Goal: Book appointment/travel/reservation

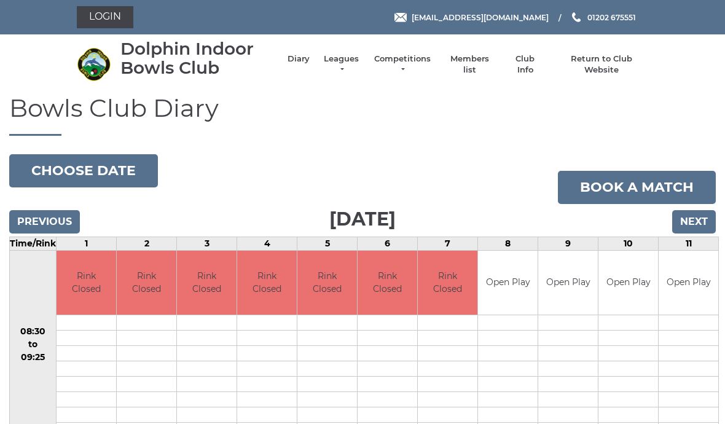
click at [697, 215] on input "Next" at bounding box center [694, 221] width 44 height 23
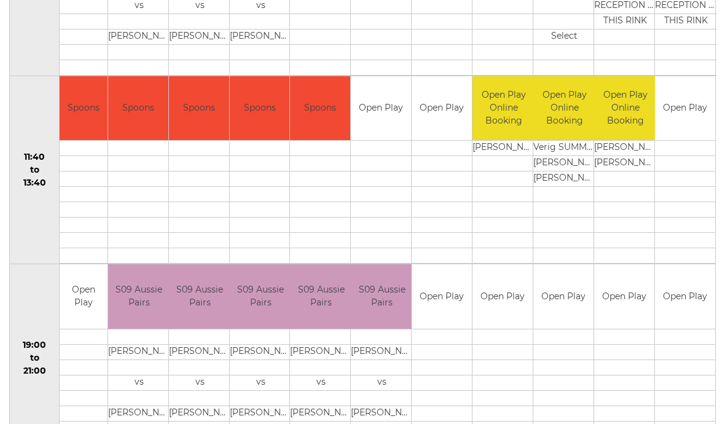
scroll to position [552, 0]
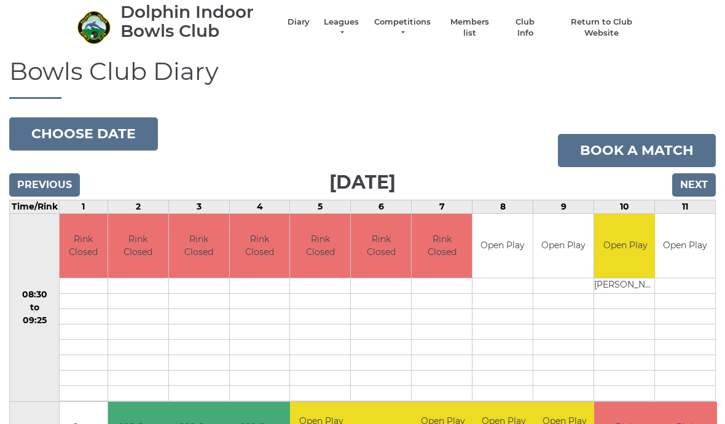
scroll to position [0, 0]
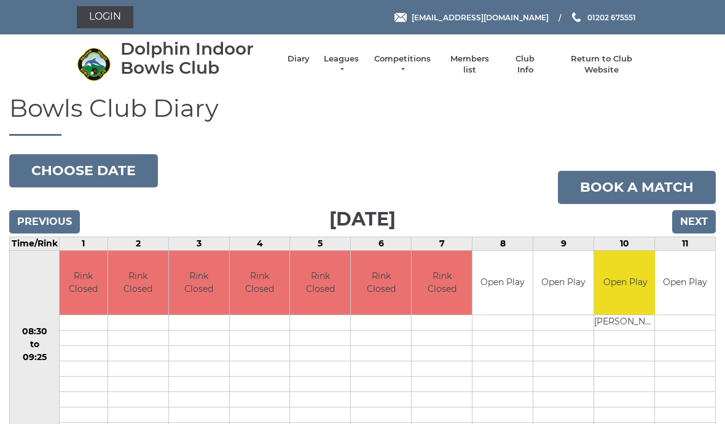
click at [693, 222] on input "Next" at bounding box center [694, 221] width 44 height 23
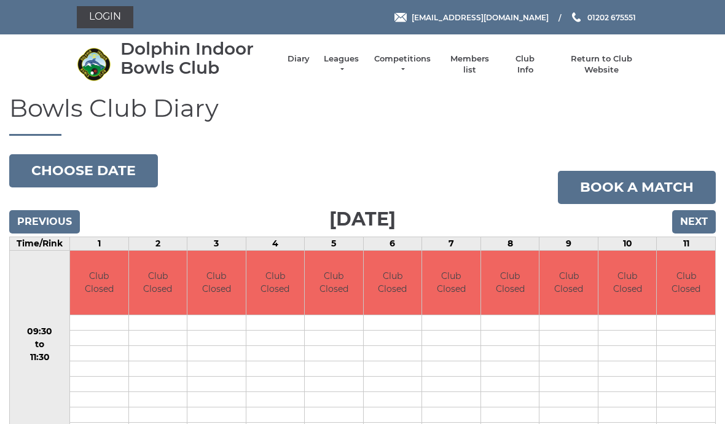
click at [697, 215] on input "Next" at bounding box center [694, 221] width 44 height 23
click at [697, 221] on input "Next" at bounding box center [694, 221] width 44 height 23
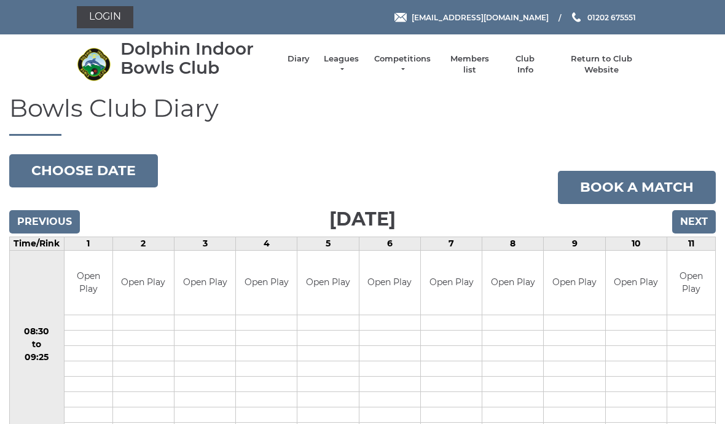
click at [694, 217] on input "Next" at bounding box center [694, 221] width 44 height 23
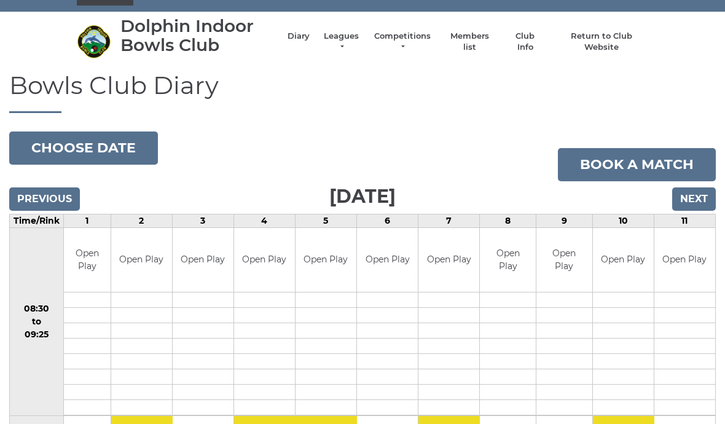
scroll to position [22, 0]
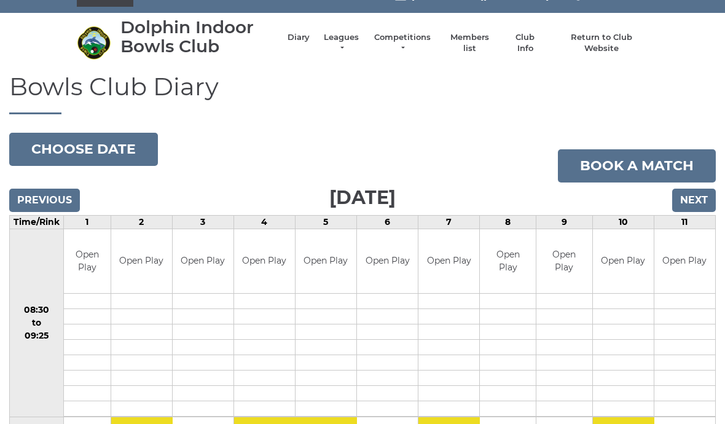
click at [694, 201] on input "Next" at bounding box center [694, 200] width 44 height 23
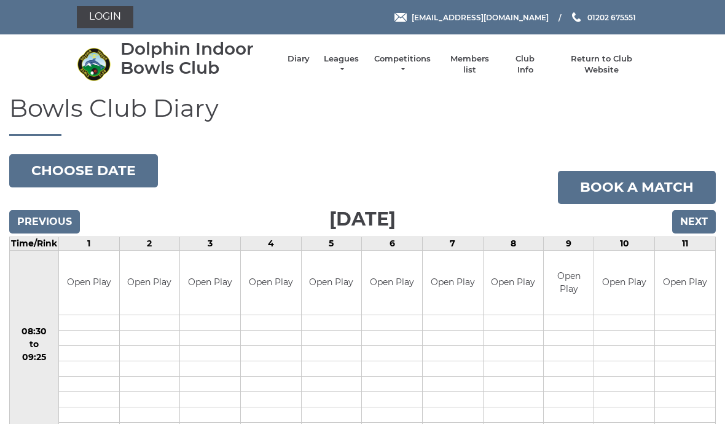
click at [41, 218] on input "Previous" at bounding box center [44, 221] width 71 height 23
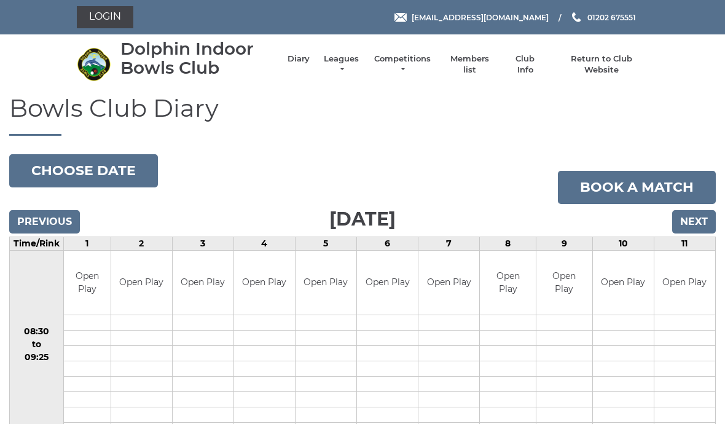
click at [43, 225] on input "Previous" at bounding box center [44, 221] width 71 height 23
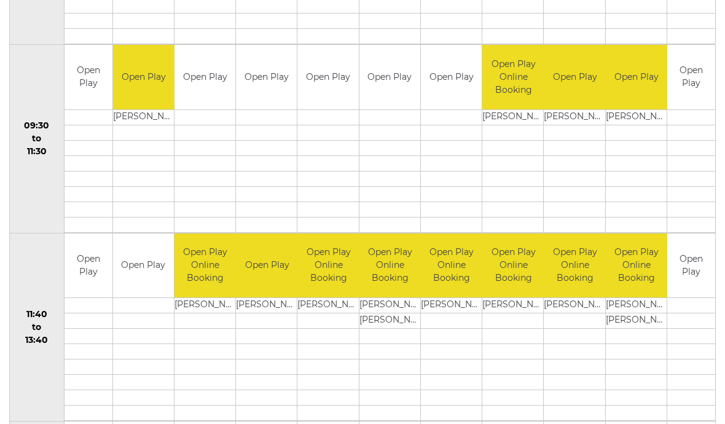
scroll to position [393, 0]
